Goal: Navigation & Orientation: Find specific page/section

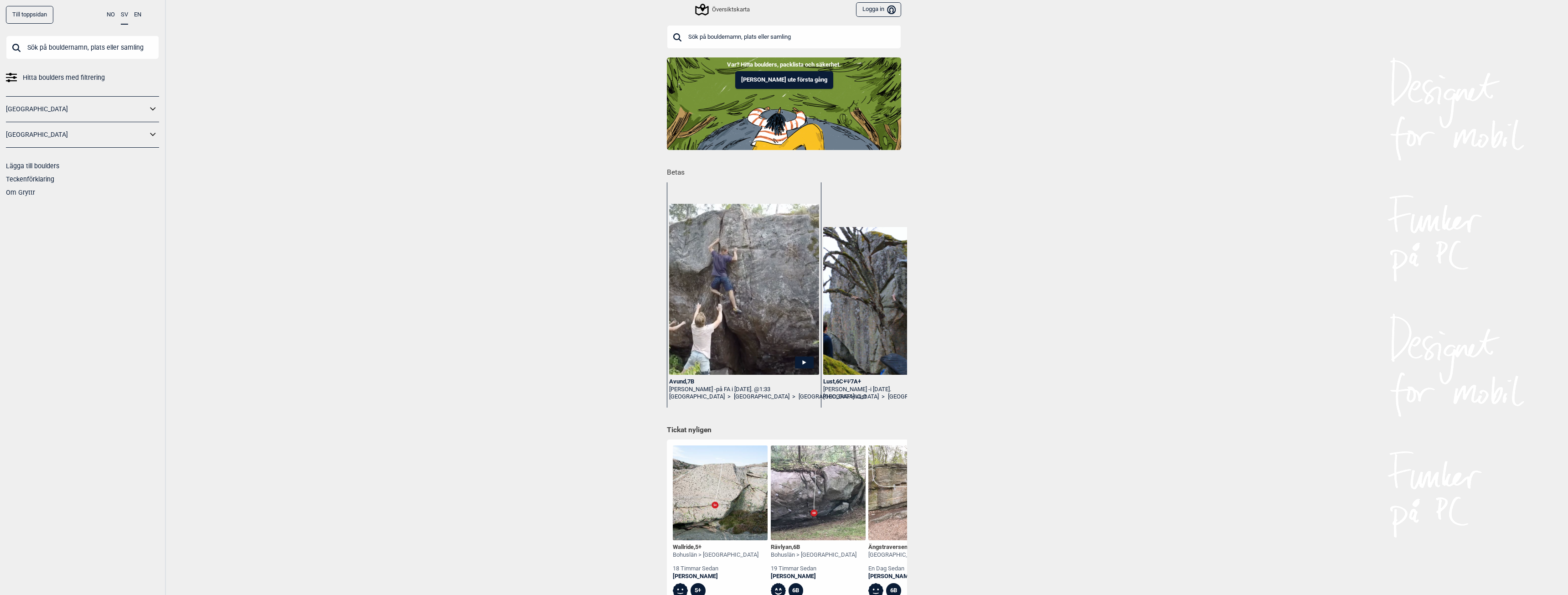
click at [715, 8] on div "Översiktskarta" at bounding box center [723, 10] width 54 height 11
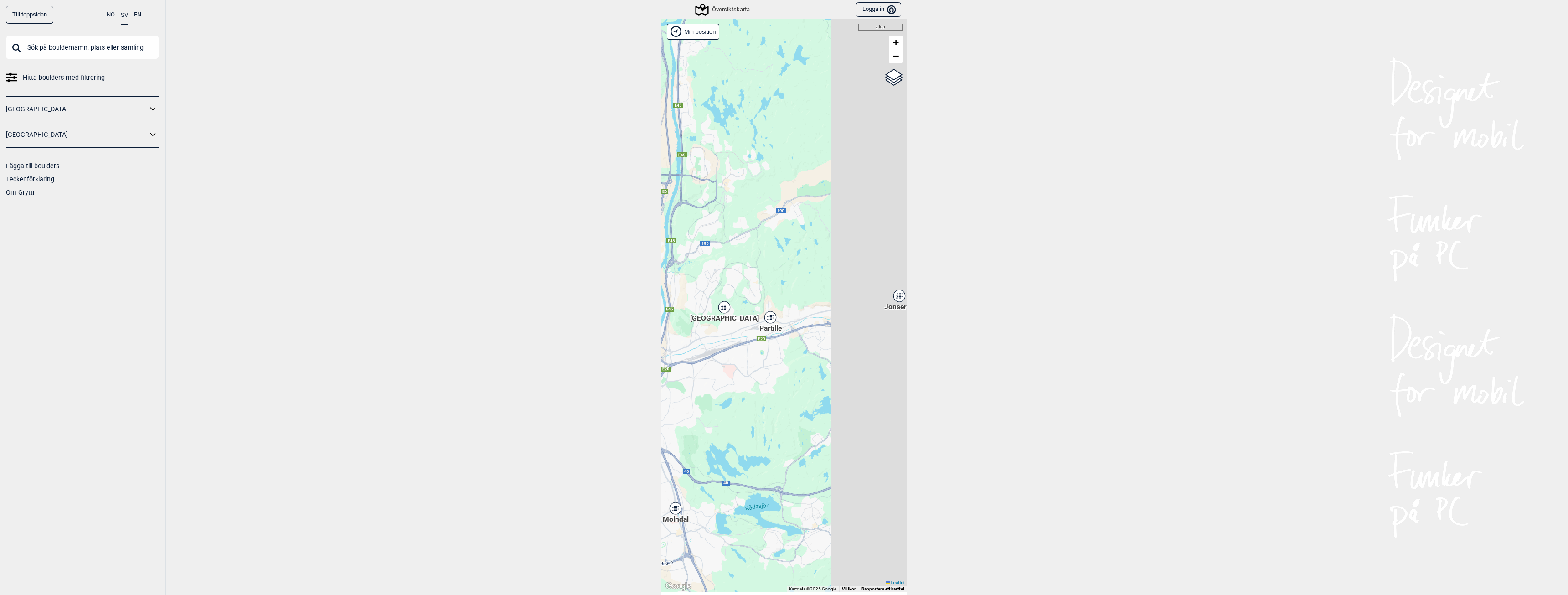
drag, startPoint x: 676, startPoint y: 358, endPoint x: 656, endPoint y: 329, distance: 35.2
click at [656, 329] on div "Till toppsidan NO SV EN Hitta boulders med filtrering [GEOGRAPHIC_DATA] [GEOGRA…" at bounding box center [784, 297] width 1568 height 595
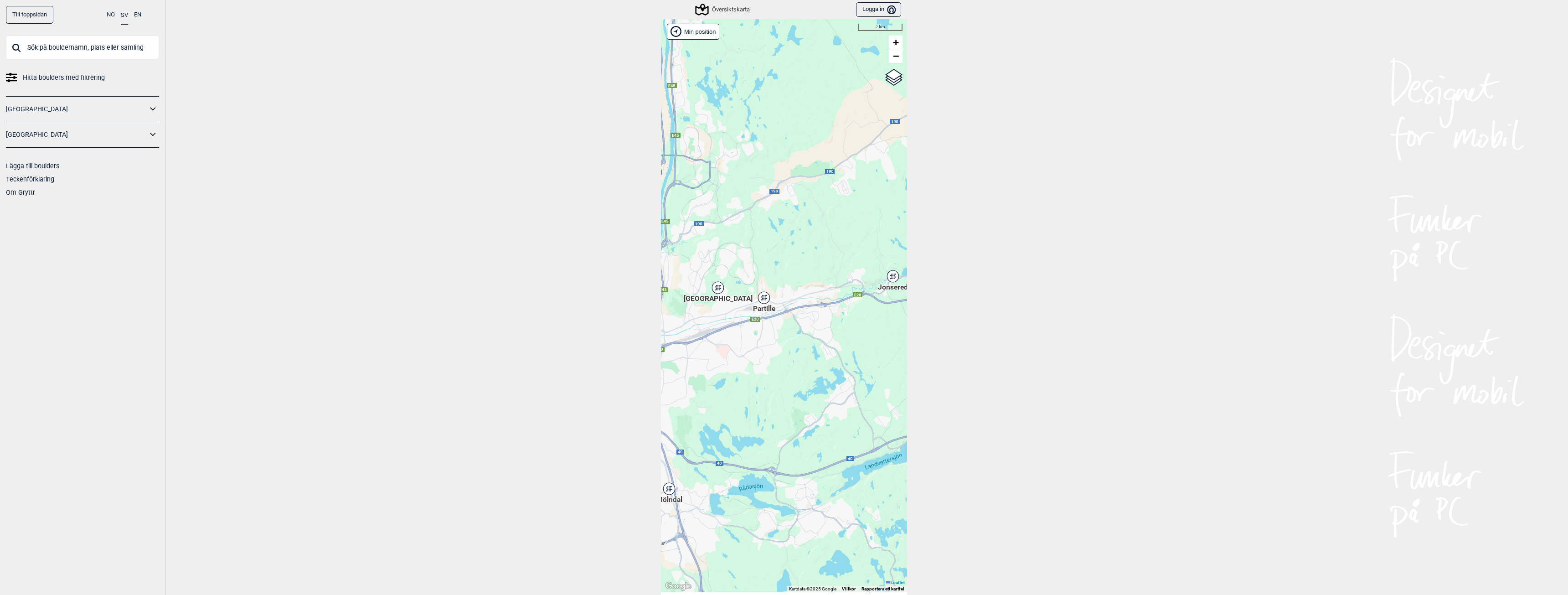
click at [763, 303] on icon at bounding box center [763, 297] width 12 height 12
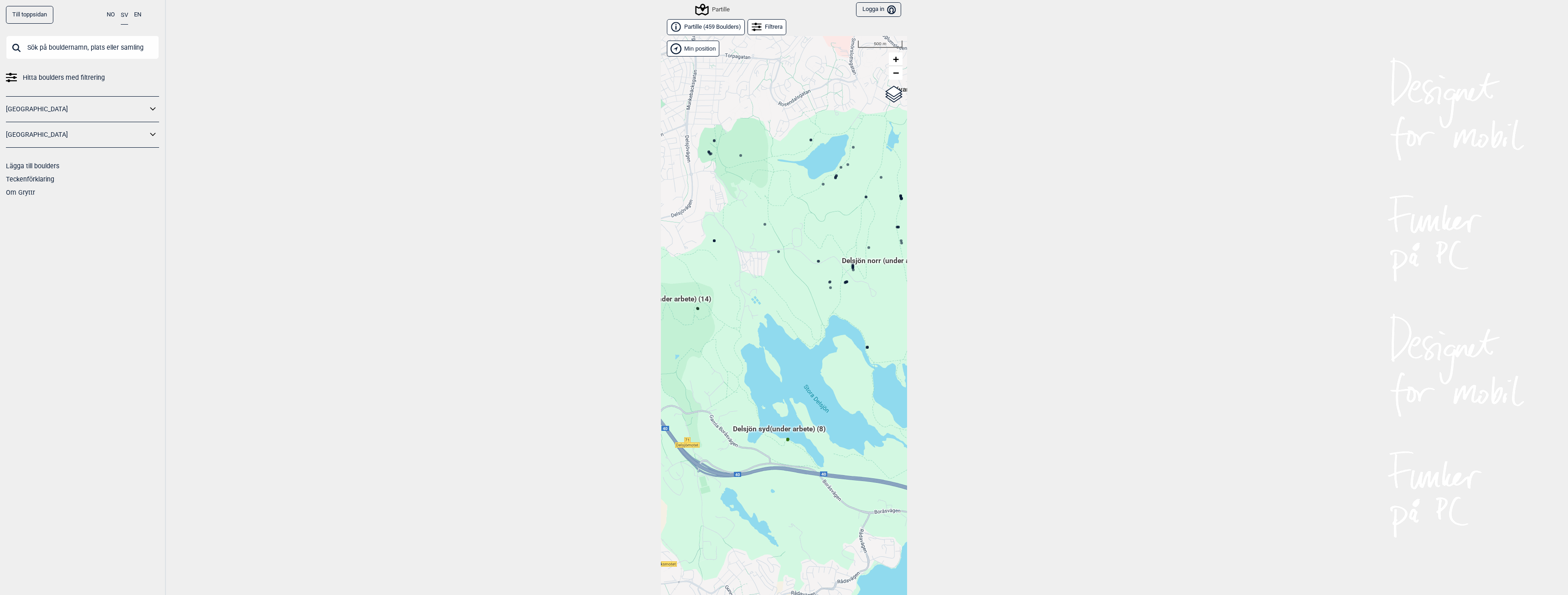
scroll to position [14, 0]
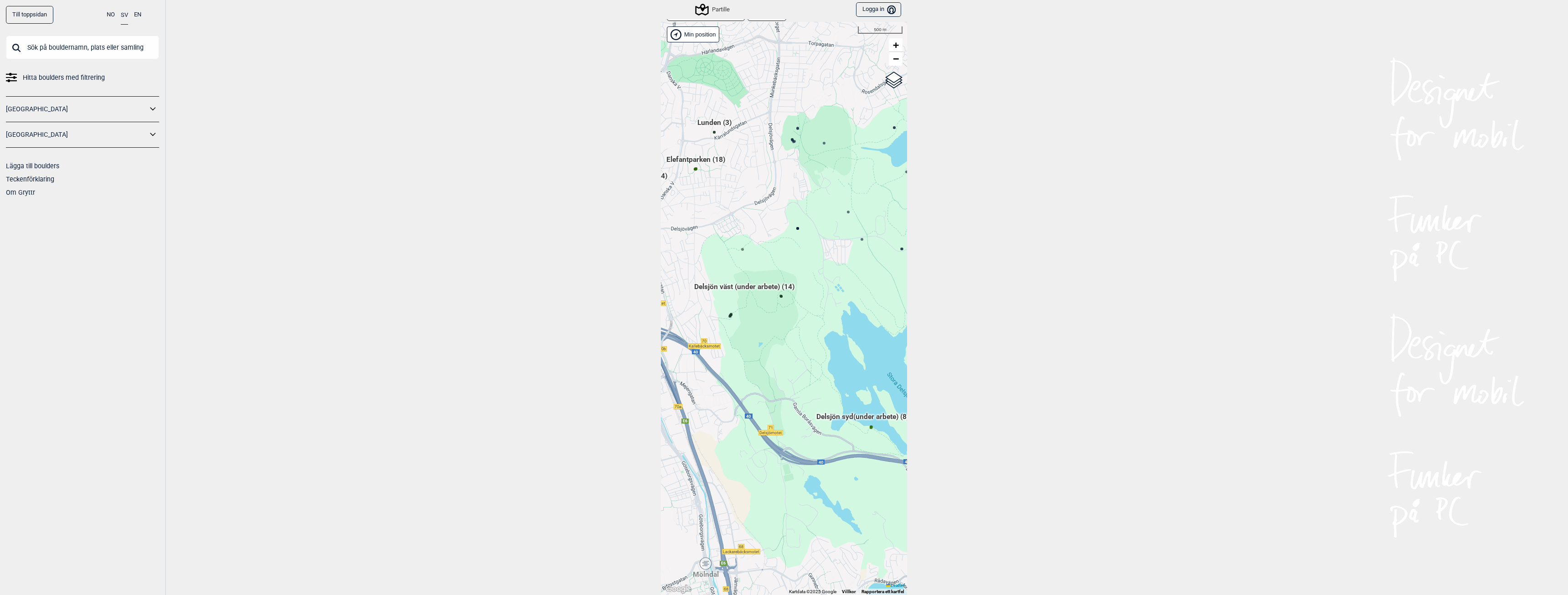
drag, startPoint x: 746, startPoint y: 466, endPoint x: 829, endPoint y: 468, distance: 83.0
click at [829, 468] on div "[PERSON_NAME] posisjon [GEOGRAPHIC_DATA] Stange [GEOGRAPHIC_DATA] syd [GEOGRAPH…" at bounding box center [784, 308] width 246 height 573
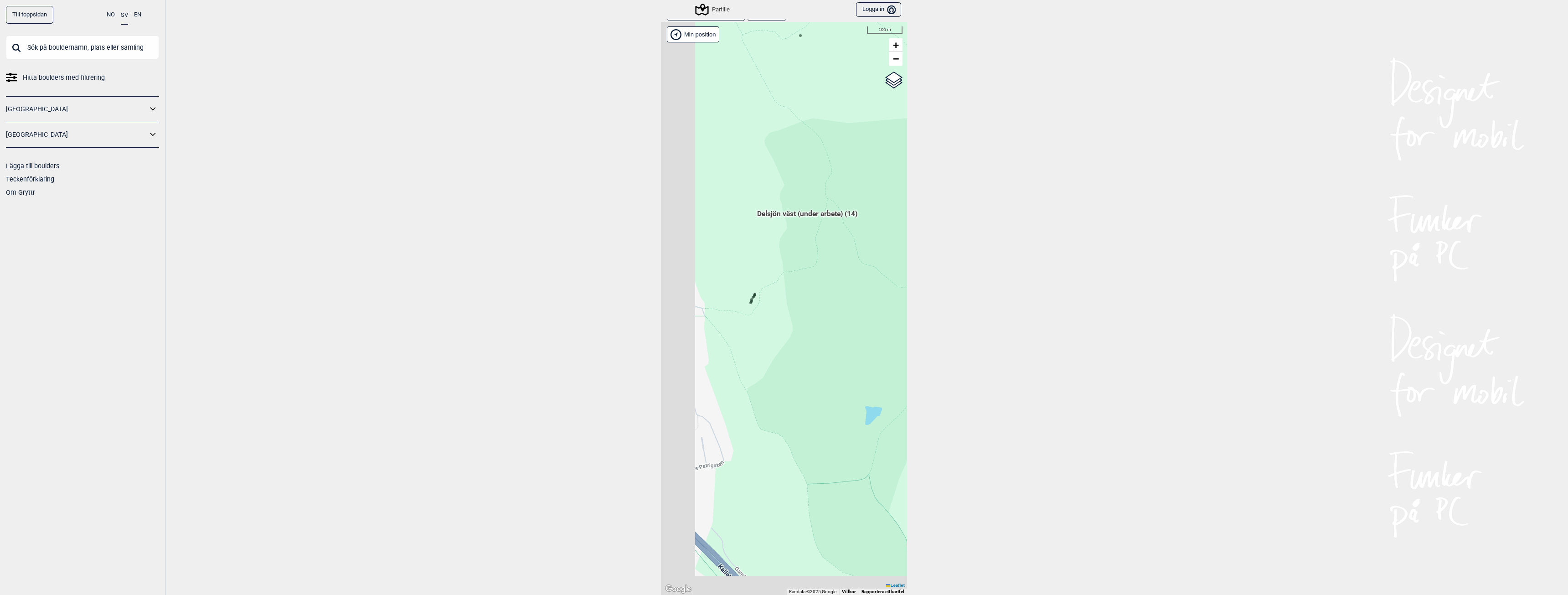
drag, startPoint x: 712, startPoint y: 347, endPoint x: 772, endPoint y: 315, distance: 68.0
click at [772, 315] on div "[PERSON_NAME] posisjon [GEOGRAPHIC_DATA] Stange [GEOGRAPHIC_DATA] syd [GEOGRAPH…" at bounding box center [784, 308] width 246 height 573
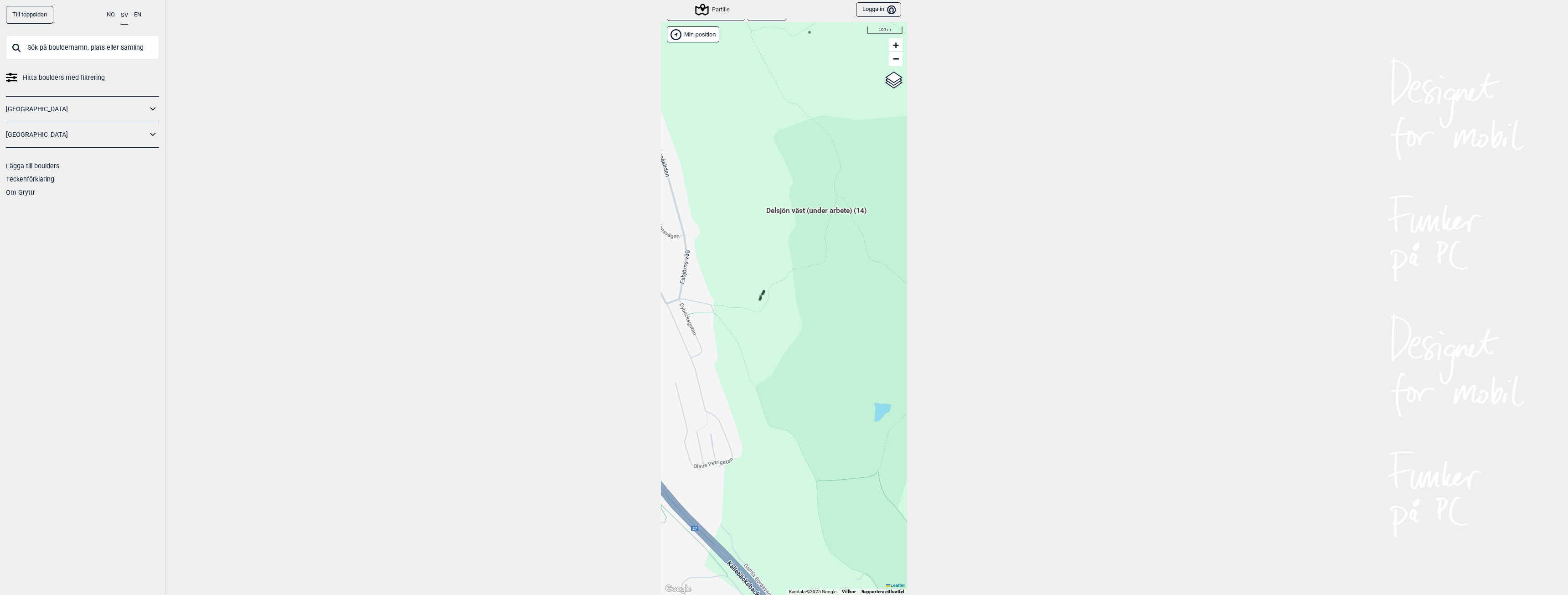
click at [758, 301] on icon at bounding box center [760, 299] width 4 height 4
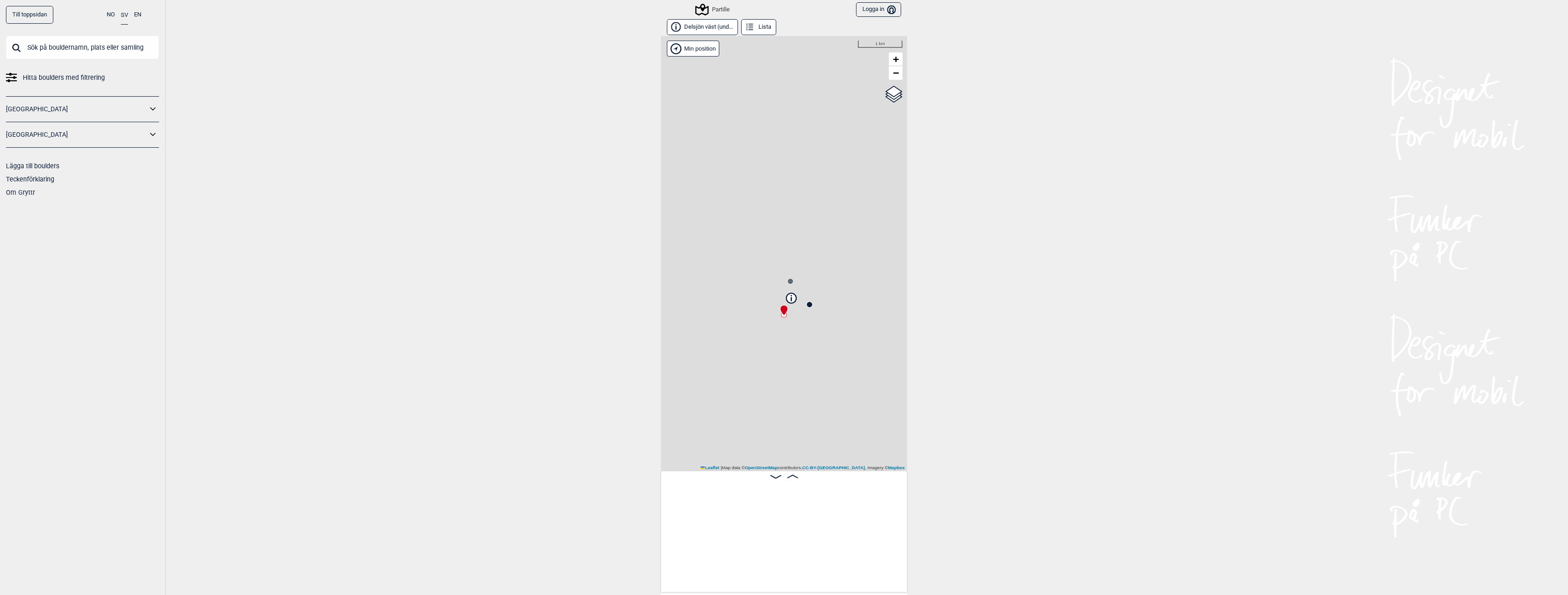
scroll to position [0, 72]
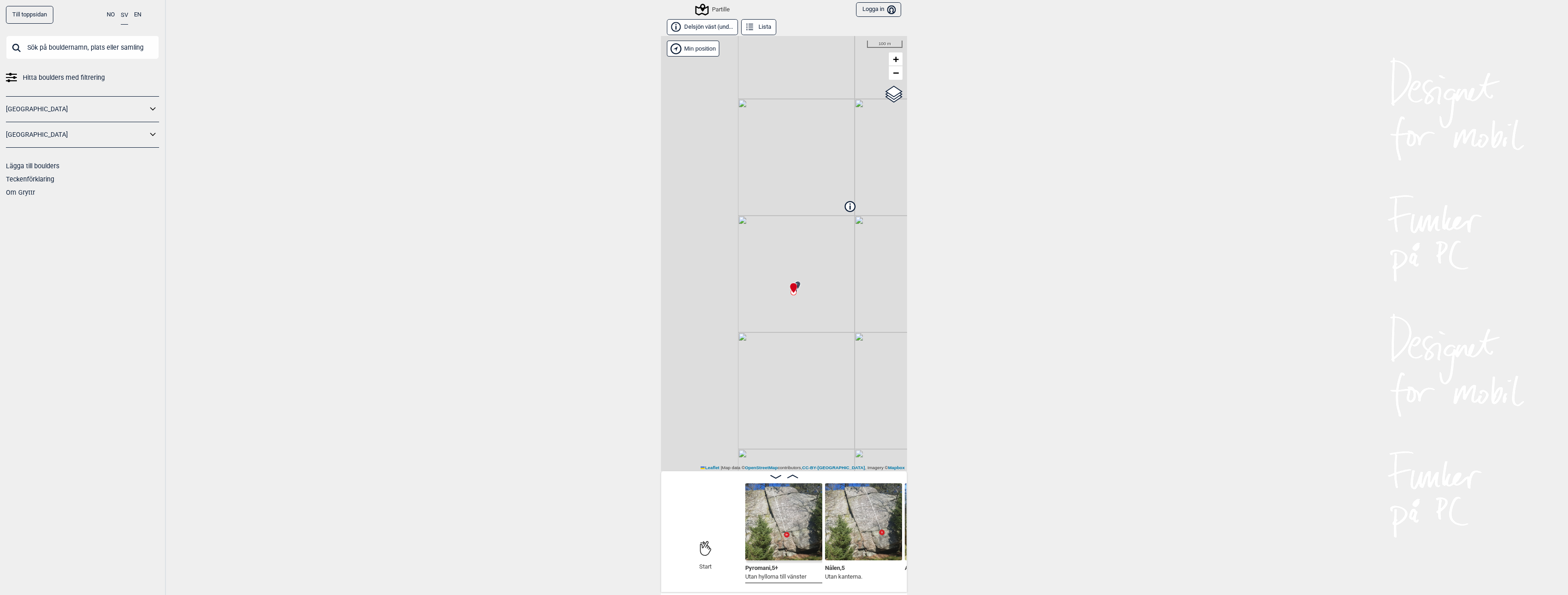
drag, startPoint x: 795, startPoint y: 379, endPoint x: 894, endPoint y: 236, distance: 173.9
click at [894, 236] on div "Partille Brukerens posisjon Min position 100 m + − OpenStreetMap Google satelli…" at bounding box center [784, 253] width 246 height 435
click at [785, 269] on icon at bounding box center [788, 272] width 7 height 7
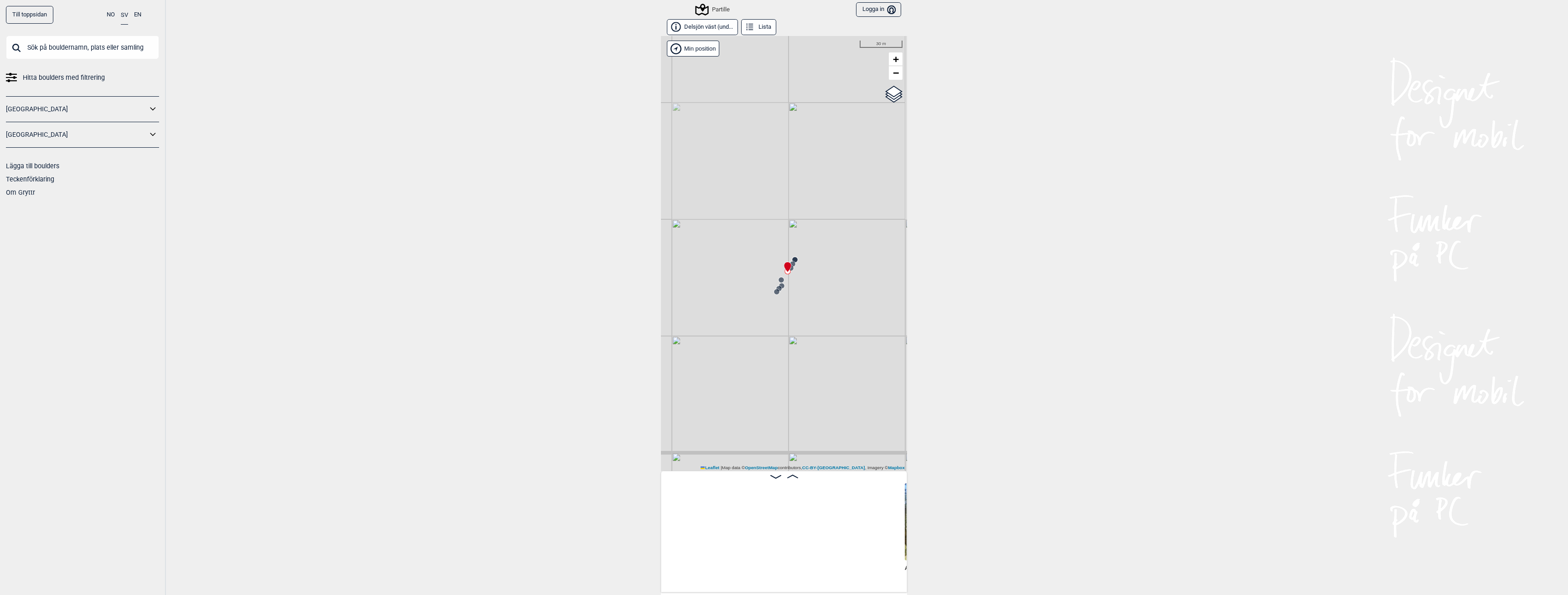
scroll to position [0, 391]
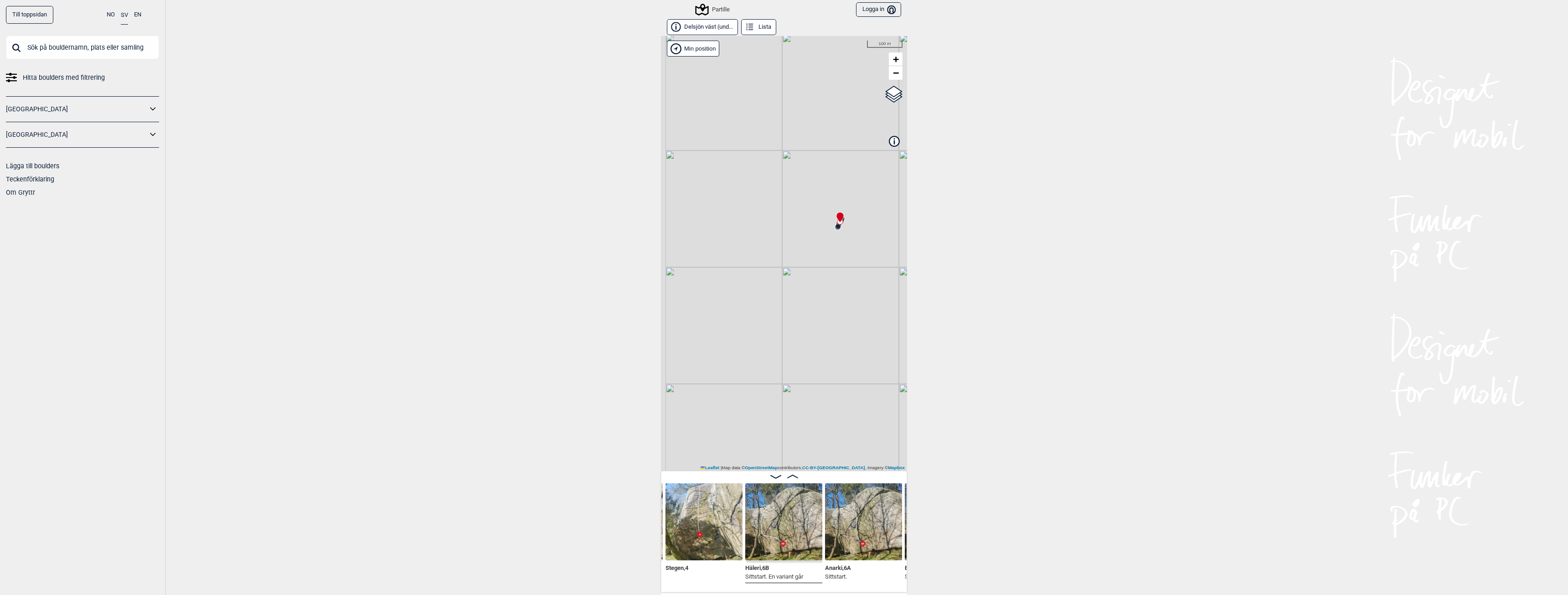
drag, startPoint x: 805, startPoint y: 344, endPoint x: 831, endPoint y: 273, distance: 75.6
click at [831, 273] on div "Partille Brukerens posisjon Min position 100 m + − OpenStreetMap Google satelli…" at bounding box center [784, 253] width 246 height 435
drag, startPoint x: 847, startPoint y: 257, endPoint x: 752, endPoint y: 362, distance: 141.6
click at [752, 362] on div "Partille Brukerens posisjon Min position 30 m + − OpenStreetMap Google satellit…" at bounding box center [784, 253] width 246 height 435
drag, startPoint x: 823, startPoint y: 329, endPoint x: 716, endPoint y: 351, distance: 109.2
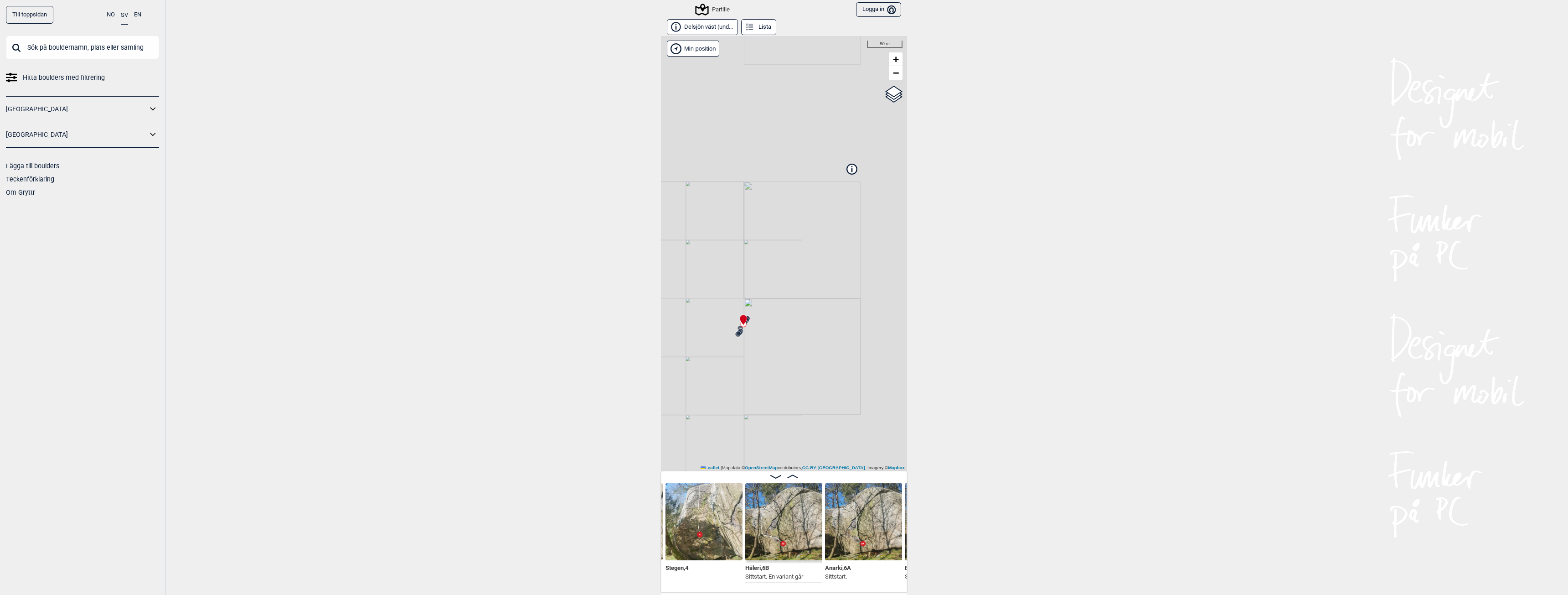
click at [716, 351] on div "Partille Brukerens posisjon Min position 50 m + − OpenStreetMap Google satellit…" at bounding box center [784, 253] width 246 height 435
click at [847, 172] on icon at bounding box center [852, 169] width 10 height 10
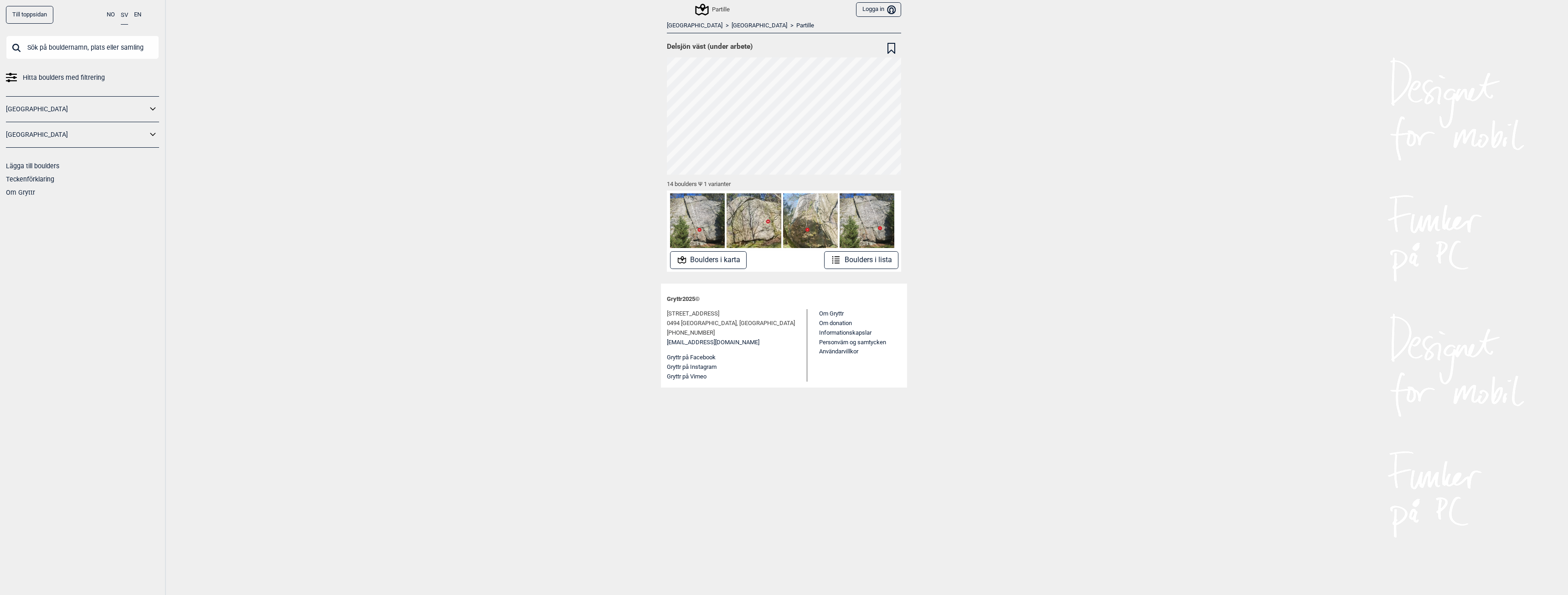
click at [727, 259] on button "Boulders i karta" at bounding box center [709, 260] width 77 height 18
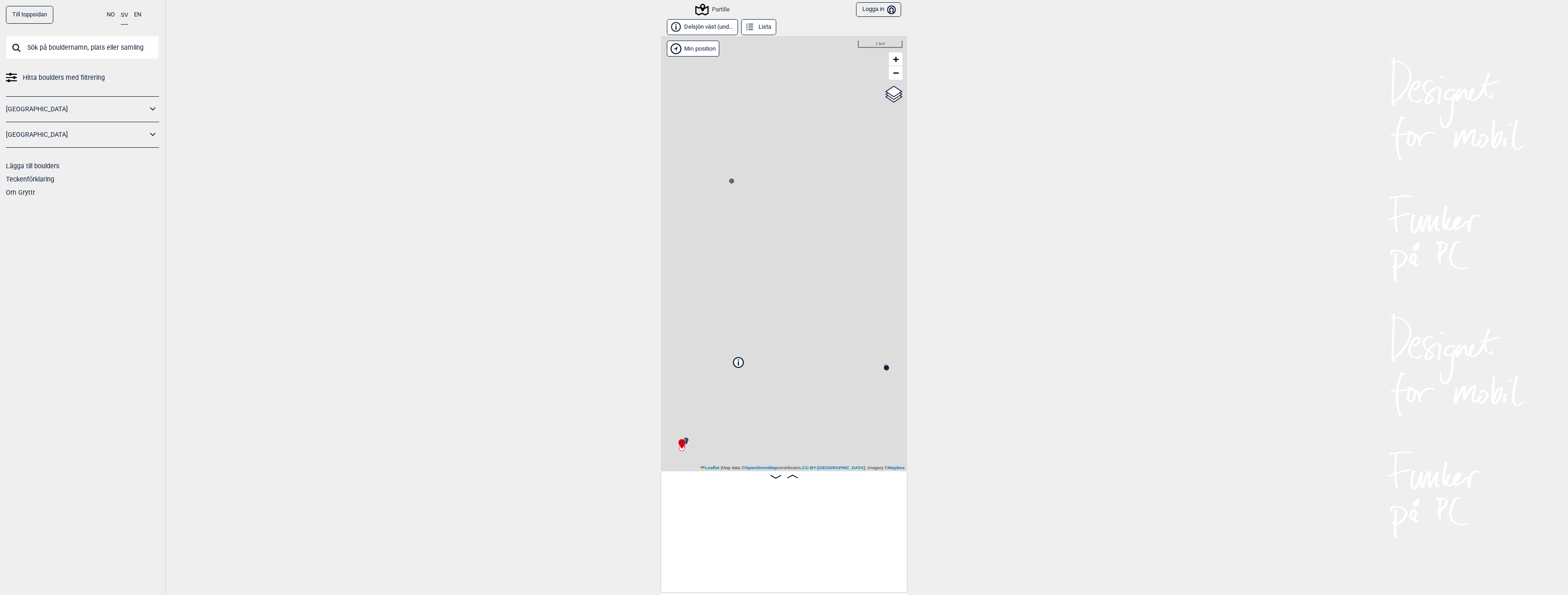
scroll to position [0, 72]
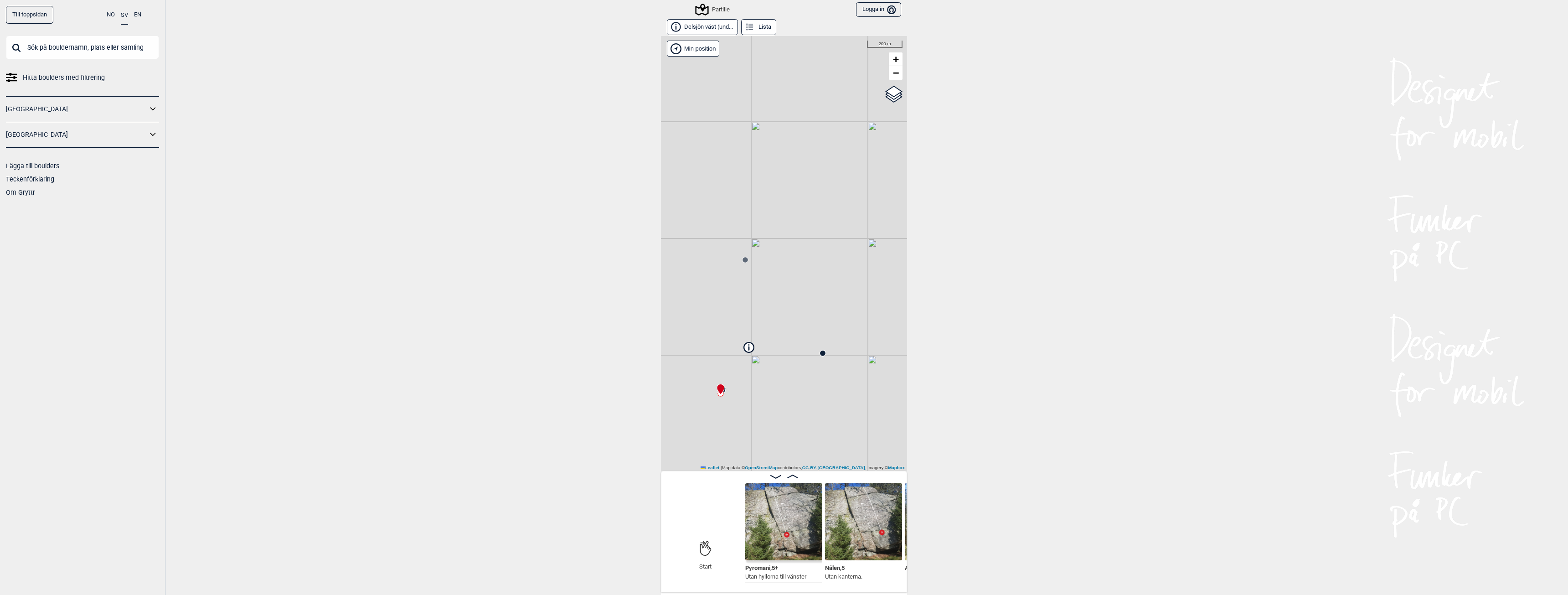
click at [743, 259] on circle at bounding box center [745, 259] width 5 height 5
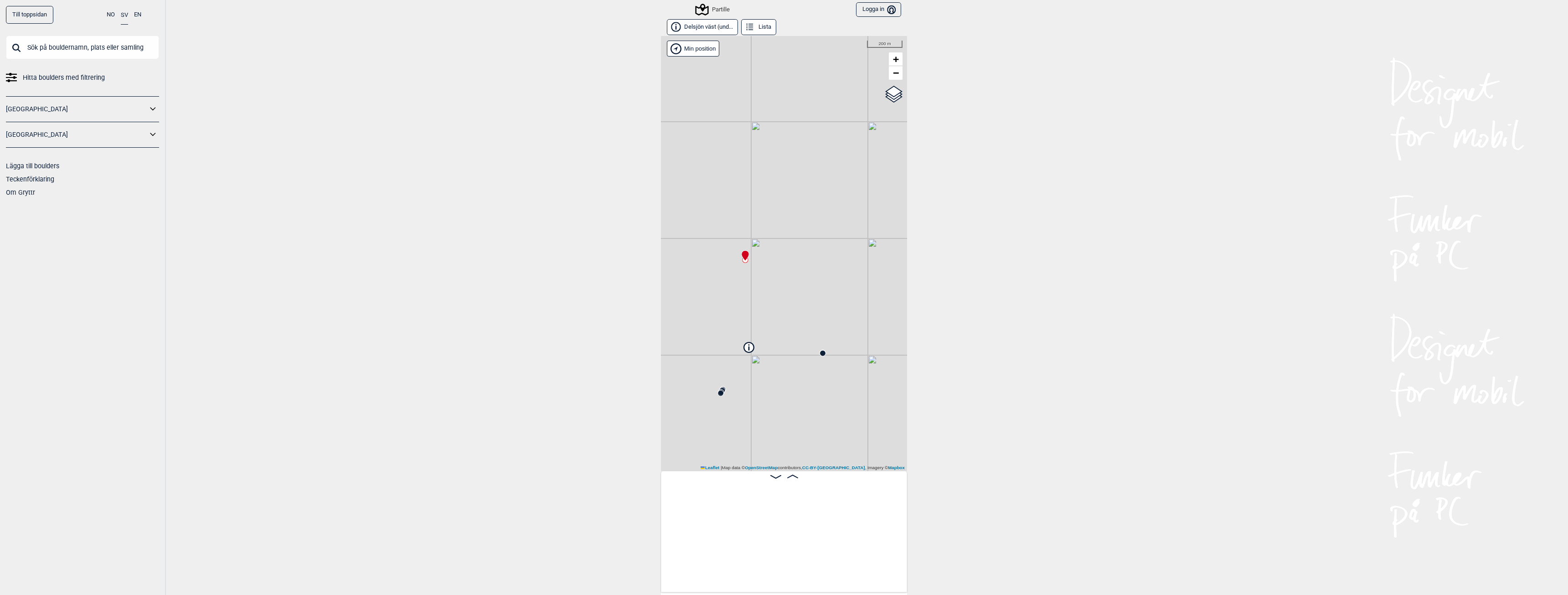
scroll to position [0, 1087]
click at [822, 355] on icon at bounding box center [823, 353] width 7 height 7
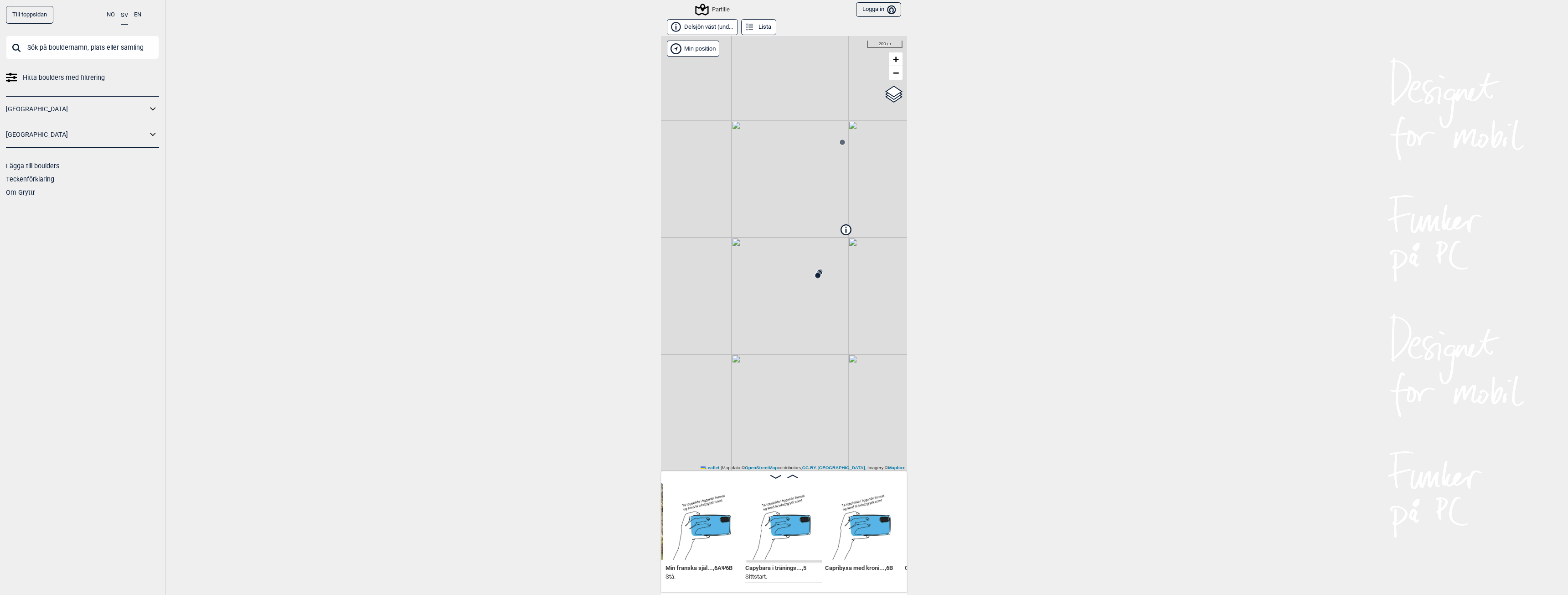
drag, startPoint x: 737, startPoint y: 381, endPoint x: 834, endPoint y: 262, distance: 153.5
click at [834, 262] on div "Partille Brukerens posisjon Min position 200 m + − OpenStreetMap Google satelli…" at bounding box center [784, 253] width 246 height 435
drag, startPoint x: 844, startPoint y: 282, endPoint x: 1013, endPoint y: 293, distance: 169.4
click at [1013, 293] on div "Till toppsidan NO SV EN Hitta boulders med filtrering [GEOGRAPHIC_DATA] [GEOGRA…" at bounding box center [784, 297] width 1568 height 595
drag, startPoint x: 759, startPoint y: 390, endPoint x: 817, endPoint y: 217, distance: 182.5
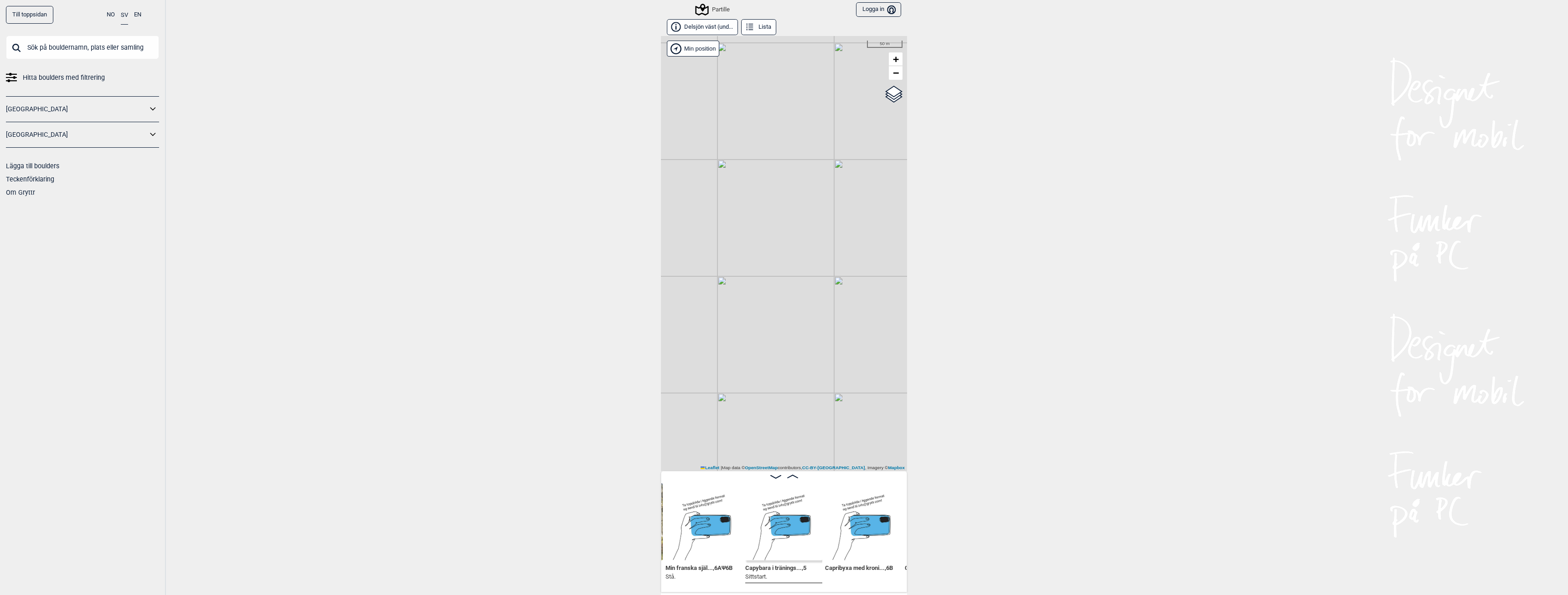
click at [817, 217] on div "Partille Brukerens posisjon Min position 50 m + − OpenStreetMap Google satellit…" at bounding box center [784, 253] width 246 height 435
drag, startPoint x: 812, startPoint y: 351, endPoint x: 850, endPoint y: 189, distance: 166.4
click at [850, 189] on div "Partille Brukerens posisjon Min position 50 m + − OpenStreetMap Google satellit…" at bounding box center [784, 253] width 246 height 435
drag, startPoint x: 852, startPoint y: 314, endPoint x: 845, endPoint y: 269, distance: 45.5
click at [845, 269] on div "Partille Brukerens posisjon Min position 50 m + − OpenStreetMap Google satellit…" at bounding box center [784, 253] width 246 height 435
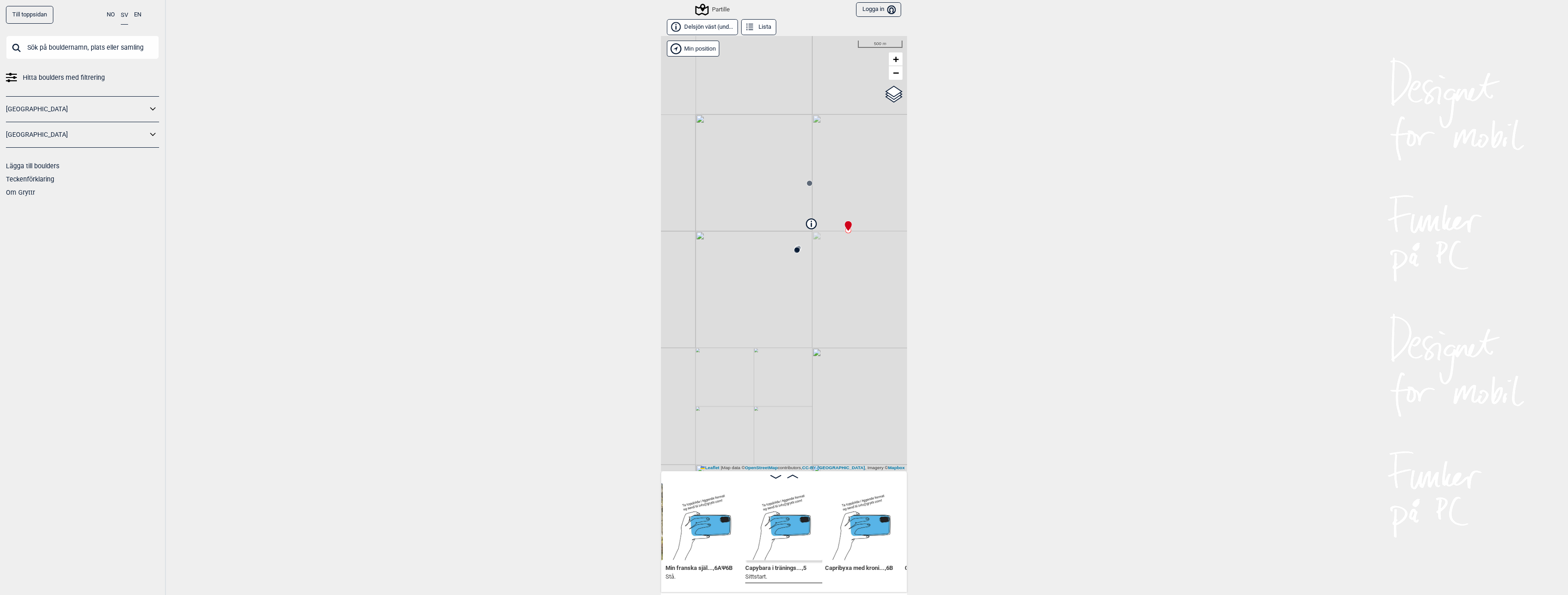
drag, startPoint x: 841, startPoint y: 286, endPoint x: 767, endPoint y: 300, distance: 75.3
click at [767, 300] on div "Partille Brukerens posisjon Min position 500 m + − OpenStreetMap Google satelli…" at bounding box center [784, 253] width 246 height 435
drag, startPoint x: 808, startPoint y: 364, endPoint x: 758, endPoint y: 354, distance: 51.0
click at [758, 354] on div "Partille Brukerens posisjon Min position 50 m + − OpenStreetMap Google satellit…" at bounding box center [784, 253] width 246 height 435
drag, startPoint x: 751, startPoint y: 213, endPoint x: 775, endPoint y: 300, distance: 90.2
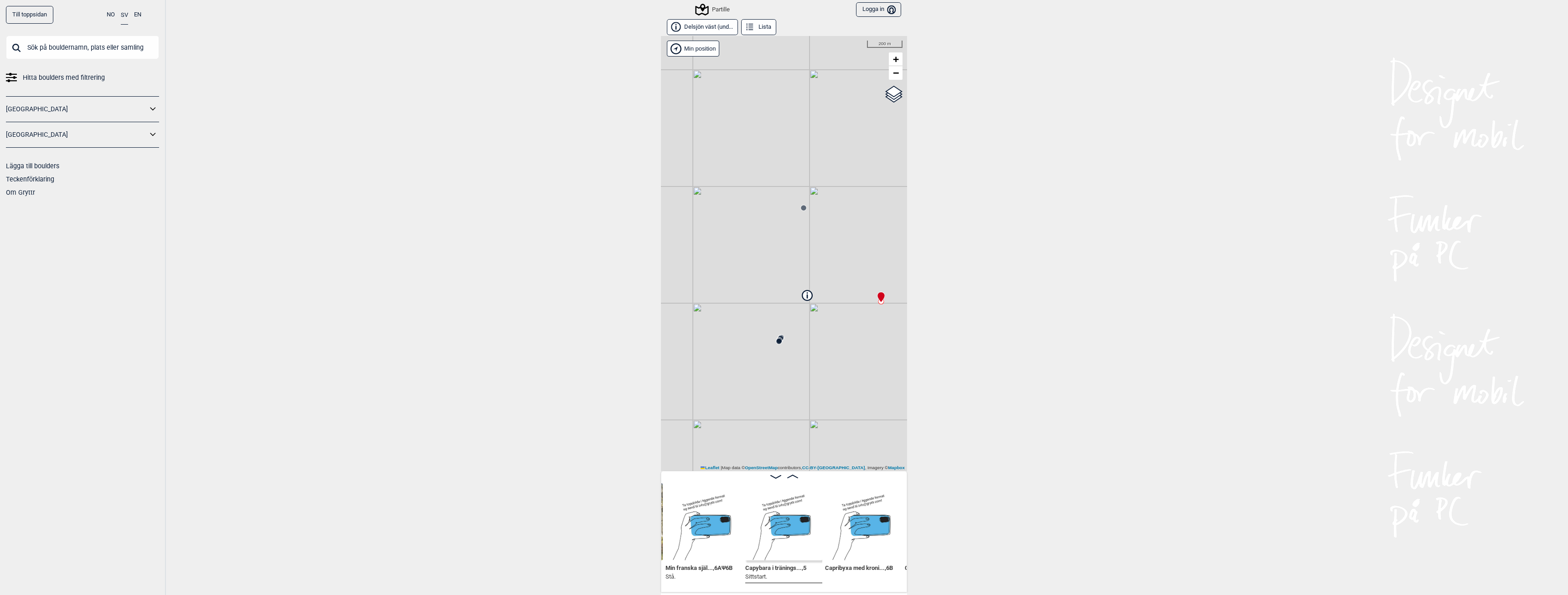
click at [775, 300] on div "Partille Brukerens posisjon Min position 200 m + − OpenStreetMap Google satelli…" at bounding box center [784, 253] width 246 height 435
drag, startPoint x: 849, startPoint y: 164, endPoint x: 857, endPoint y: 286, distance: 122.3
click at [857, 286] on div "Partille Brukerens posisjon Min position 50 m + − OpenStreetMap Google satellit…" at bounding box center [784, 253] width 246 height 435
click at [732, 337] on icon at bounding box center [736, 333] width 7 height 7
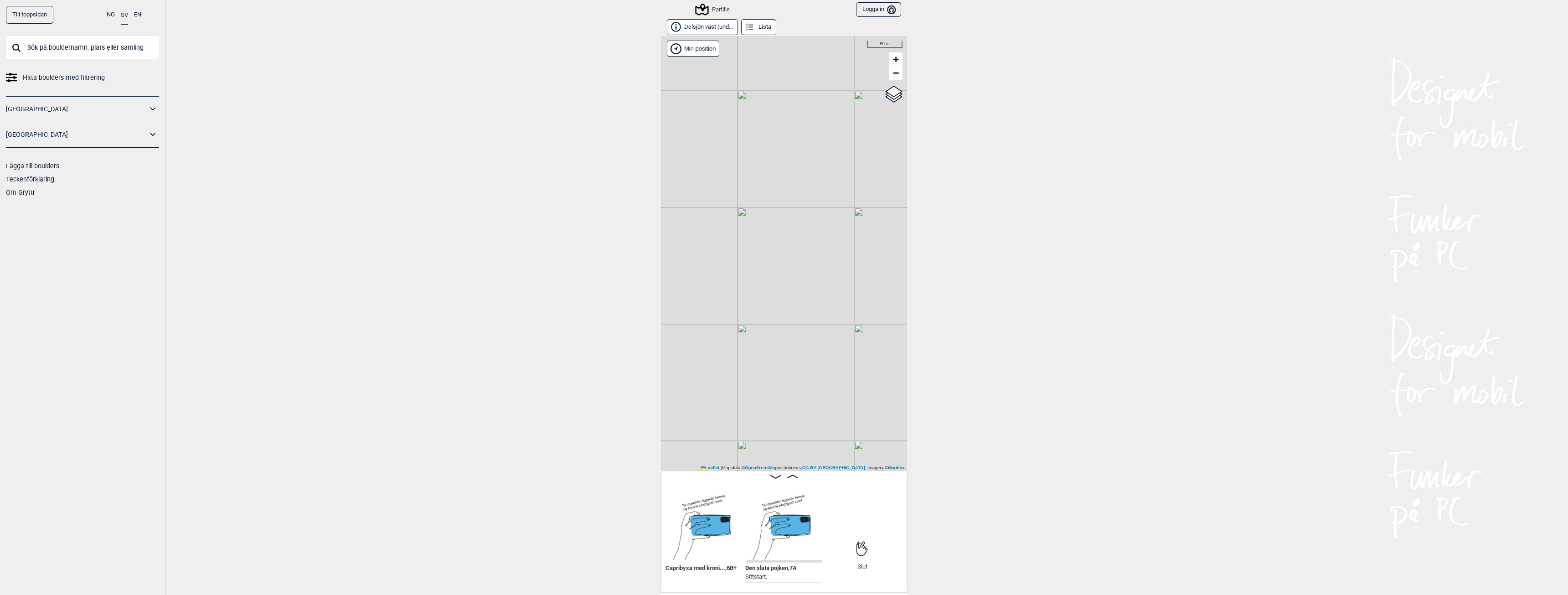
drag, startPoint x: 773, startPoint y: 277, endPoint x: 705, endPoint y: 364, distance: 110.4
click at [707, 362] on div "Partille Brukerens posisjon Min position 50 m + − OpenStreetMap Google satellit…" at bounding box center [784, 253] width 246 height 435
drag, startPoint x: 815, startPoint y: 375, endPoint x: 661, endPoint y: 258, distance: 193.4
click at [661, 258] on div "Partille Brukerens posisjon Min position 100 m + − OpenStreetMap Google satelli…" at bounding box center [784, 253] width 246 height 435
drag, startPoint x: 813, startPoint y: 353, endPoint x: 911, endPoint y: 401, distance: 109.1
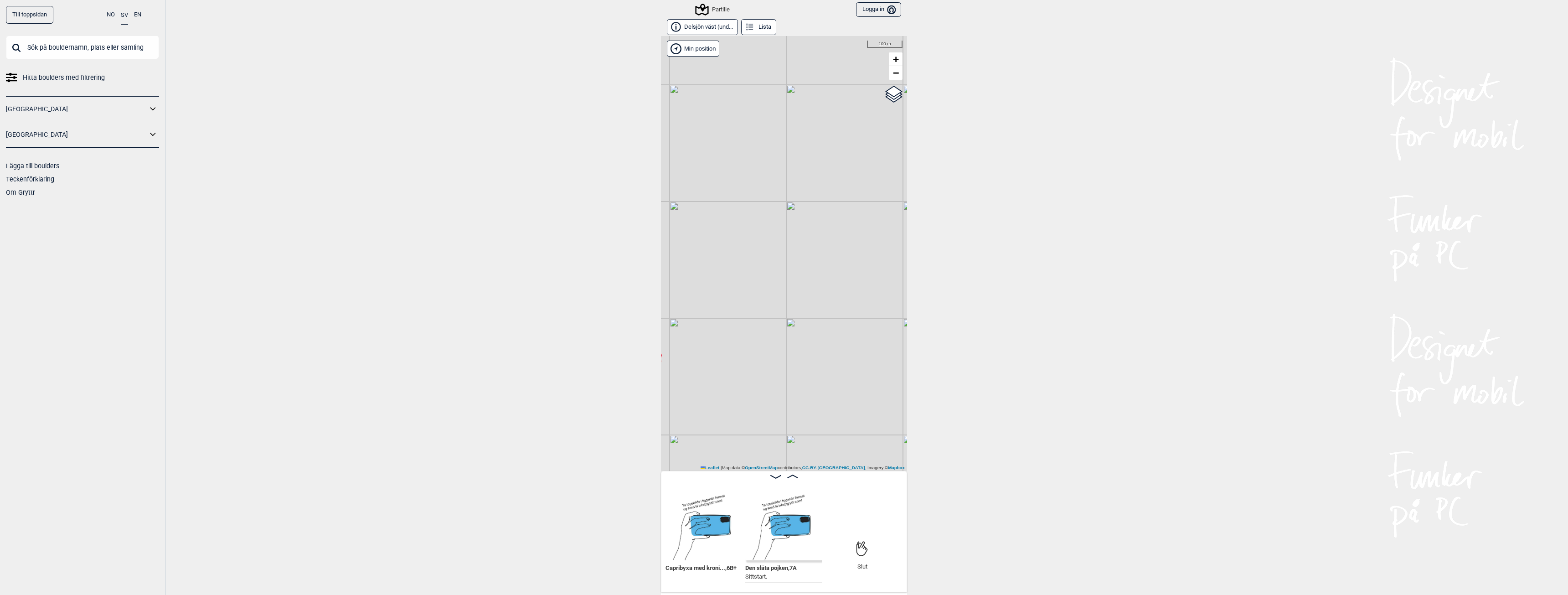
click at [911, 401] on div "Till toppsidan NO SV EN Hitta boulders med filtrering [GEOGRAPHIC_DATA] [GEOGRA…" at bounding box center [784, 297] width 1568 height 595
drag, startPoint x: 869, startPoint y: 266, endPoint x: 767, endPoint y: 277, distance: 102.6
click at [767, 277] on div "Partille Brukerens posisjon Min position 200 m + − OpenStreetMap Google satelli…" at bounding box center [784, 253] width 246 height 435
drag, startPoint x: 801, startPoint y: 319, endPoint x: 877, endPoint y: 100, distance: 231.8
click at [876, 102] on div "Partille Brukerens posisjon Min position 200 m + − OpenStreetMap Google satelli…" at bounding box center [784, 253] width 246 height 435
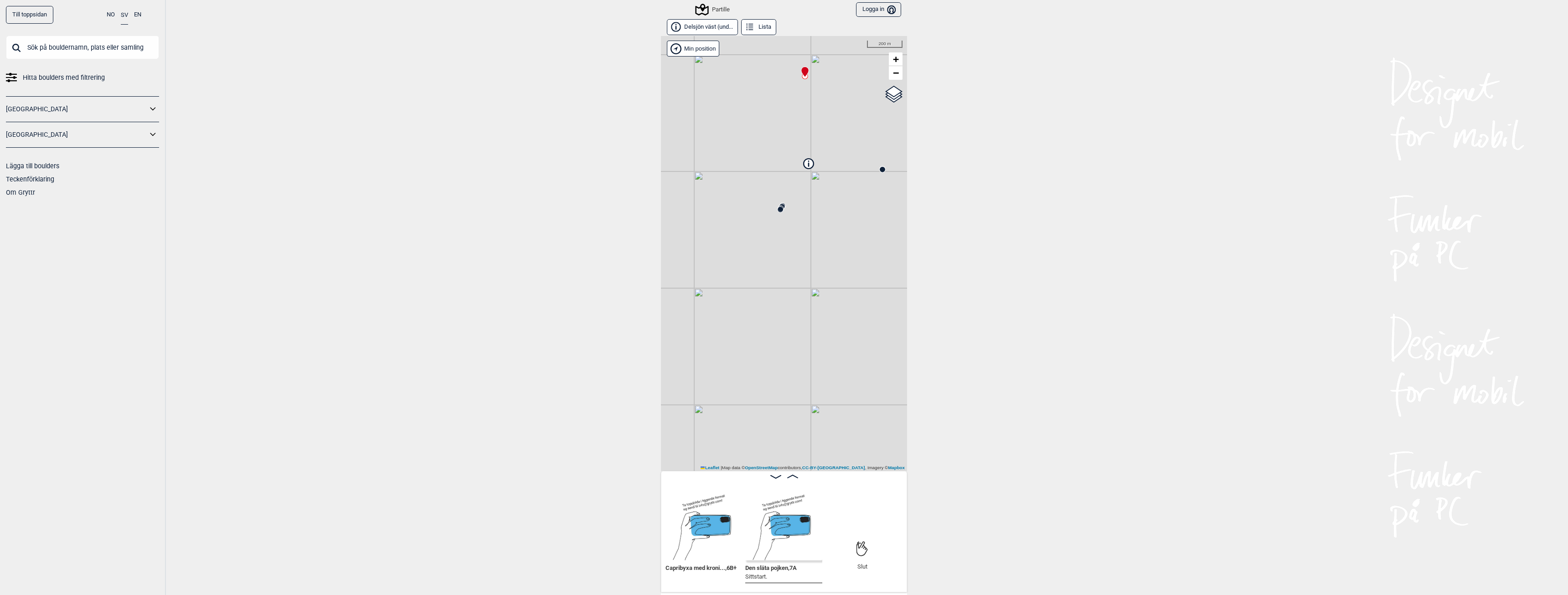
drag, startPoint x: 741, startPoint y: 289, endPoint x: 850, endPoint y: 228, distance: 124.9
click at [850, 228] on div "Partille Brukerens posisjon Min position 200 m + − OpenStreetMap Google satelli…" at bounding box center [784, 253] width 246 height 435
drag, startPoint x: 736, startPoint y: 263, endPoint x: 741, endPoint y: 215, distance: 48.3
click at [741, 215] on div "Partille Brukerens posisjon Min position 100 m + − OpenStreetMap Google satelli…" at bounding box center [784, 253] width 246 height 435
drag, startPoint x: 730, startPoint y: 230, endPoint x: 841, endPoint y: 426, distance: 225.2
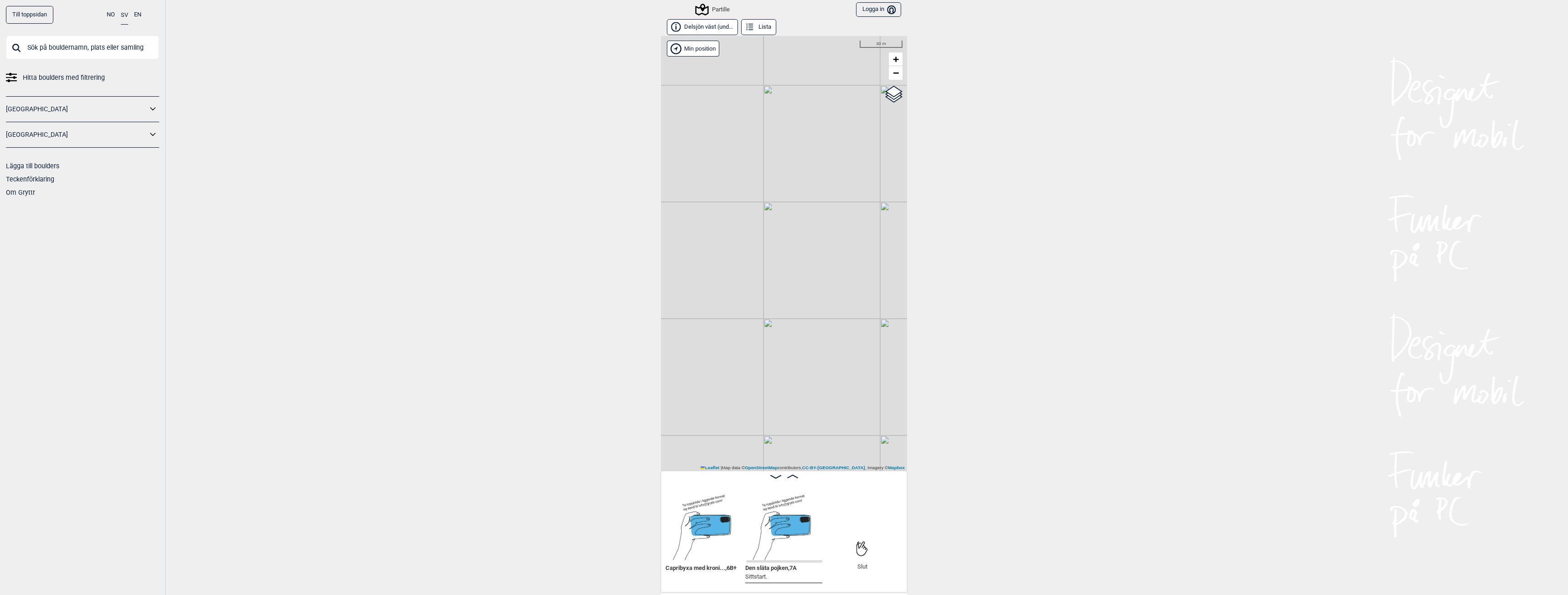
click at [841, 428] on div "Partille Brukerens posisjon Min position 30 m + − OpenStreetMap Google satellit…" at bounding box center [784, 253] width 246 height 435
drag, startPoint x: 759, startPoint y: 355, endPoint x: 800, endPoint y: 435, distance: 89.9
click at [795, 449] on div "Partille Brukerens posisjon Min position 30 m + − OpenStreetMap Google satellit…" at bounding box center [784, 253] width 246 height 435
drag, startPoint x: 750, startPoint y: 324, endPoint x: 786, endPoint y: 350, distance: 44.4
click at [786, 350] on div "Partille Brukerens posisjon Min position 50 m + − OpenStreetMap Google satellit…" at bounding box center [784, 253] width 246 height 435
